Goal: Navigation & Orientation: Find specific page/section

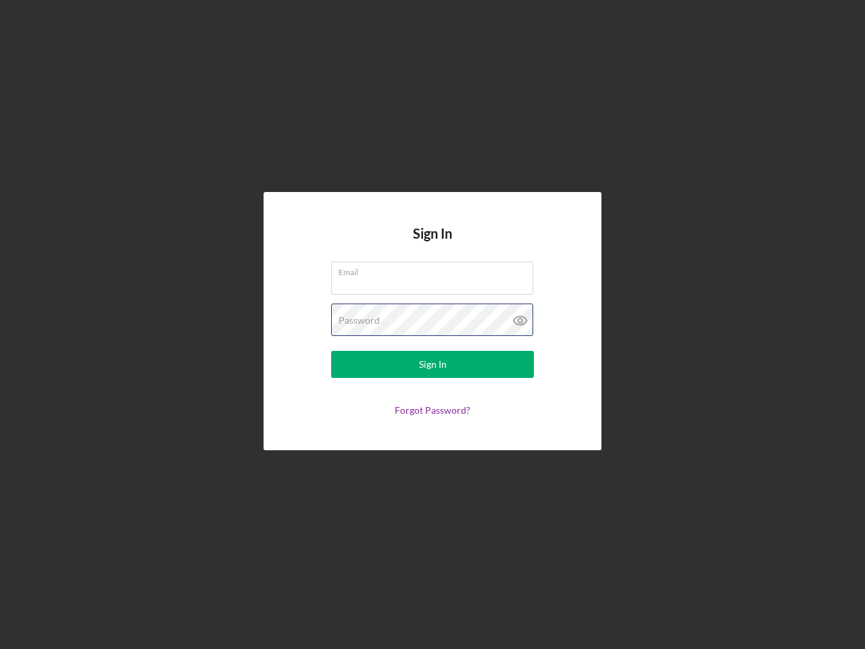
click at [433, 325] on div "Password" at bounding box center [432, 321] width 203 height 34
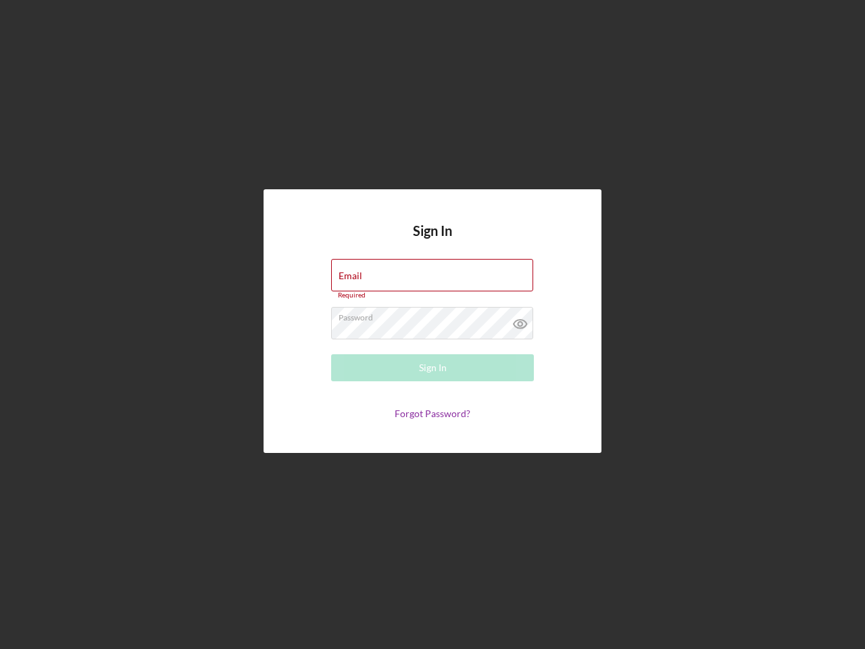
click at [521, 320] on icon at bounding box center [521, 324] width 34 height 34
